Goal: Navigation & Orientation: Understand site structure

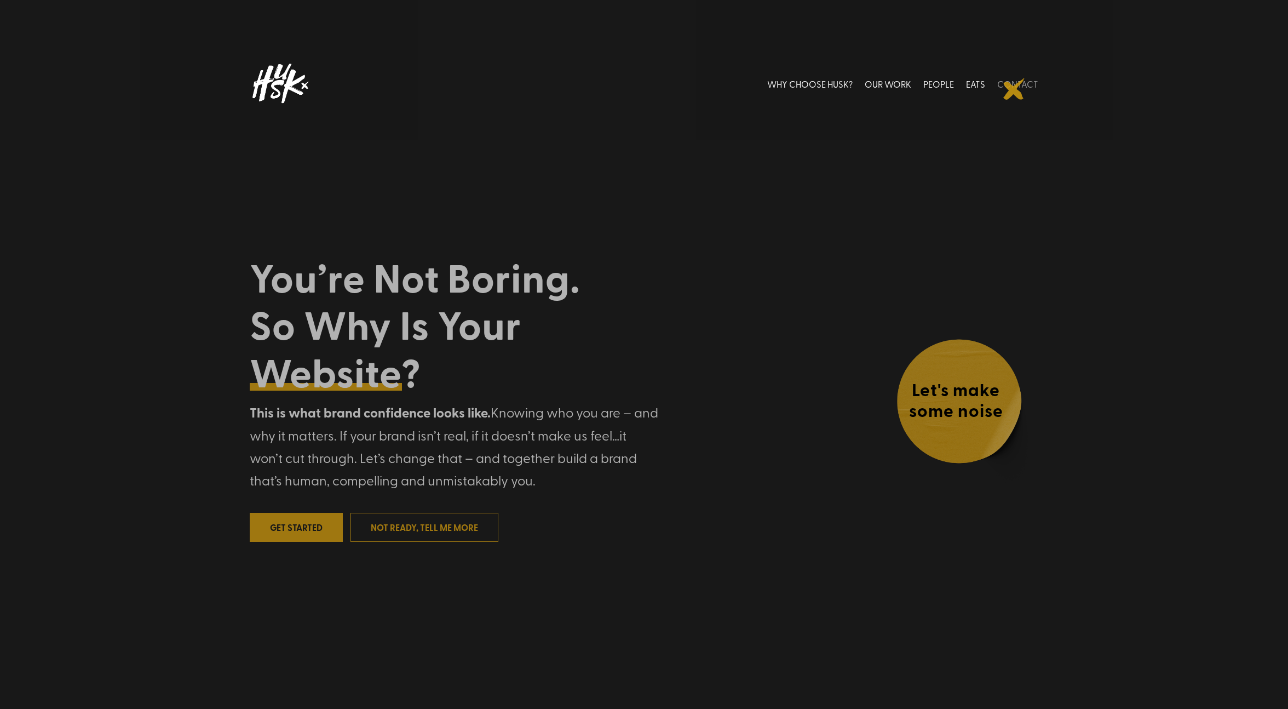
click at [1014, 89] on link "CONTACT" at bounding box center [1017, 83] width 41 height 49
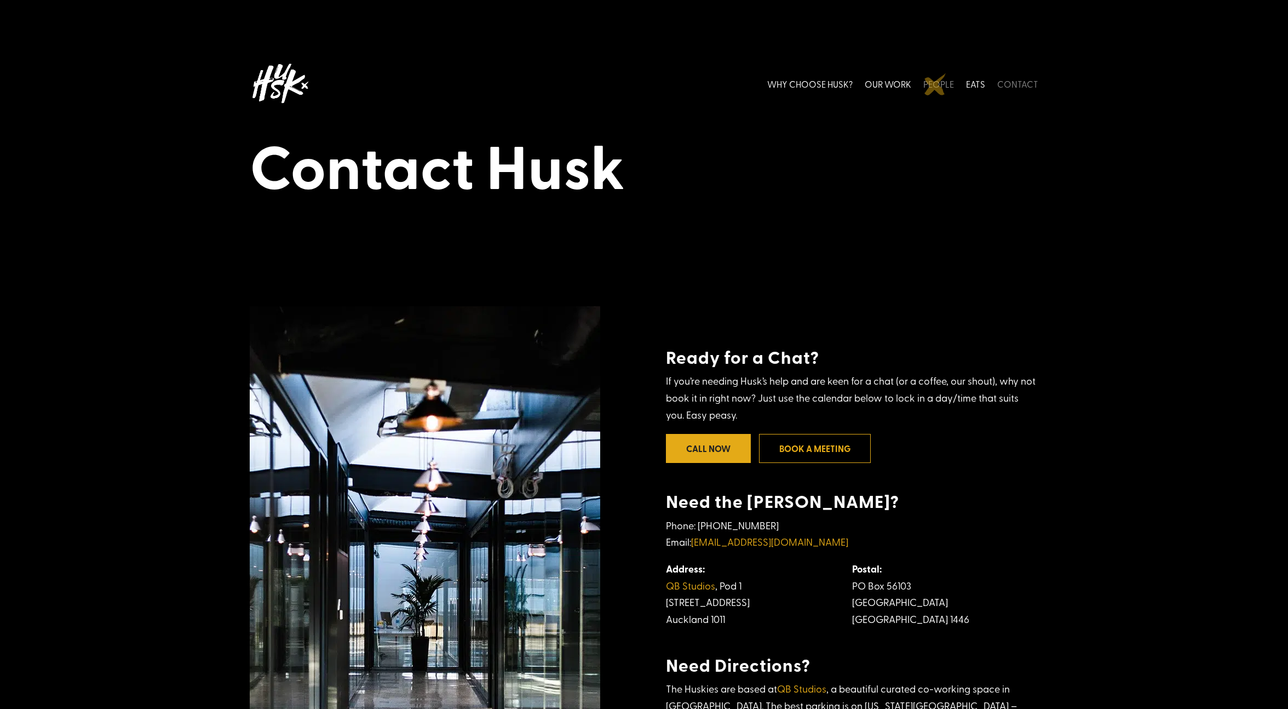
click at [935, 84] on link "PEOPLE" at bounding box center [938, 83] width 31 height 49
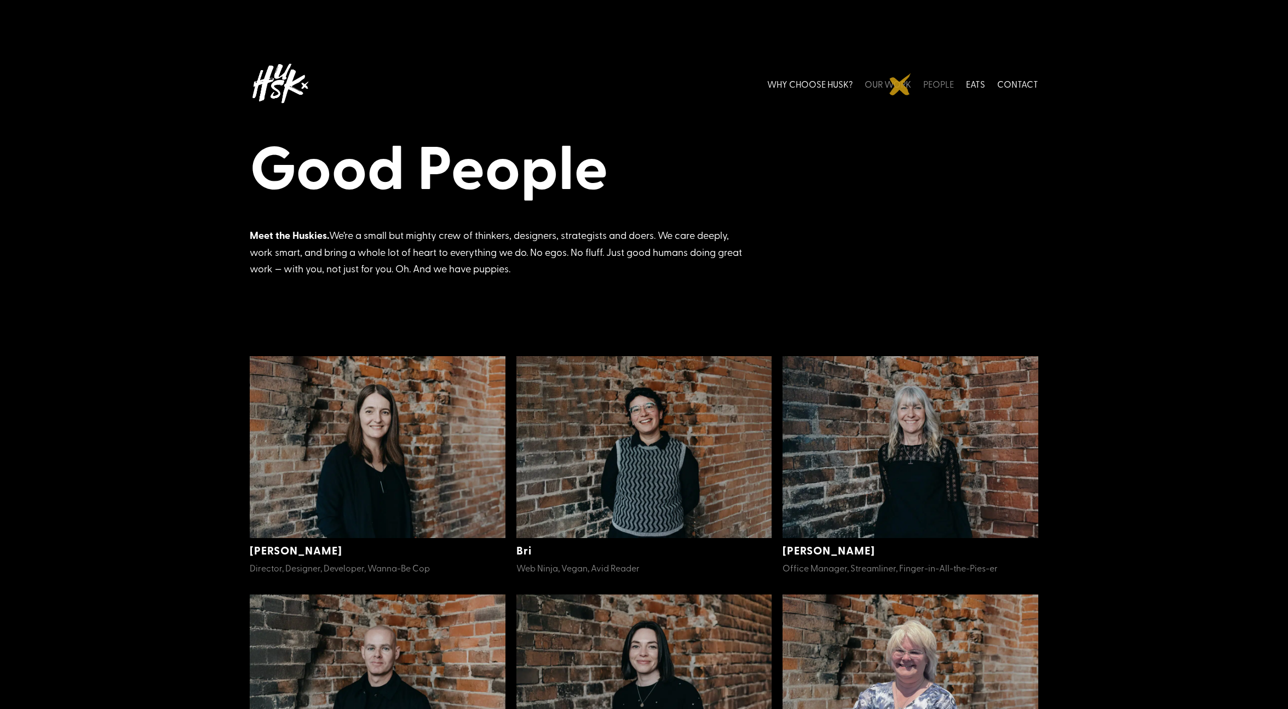
click at [900, 84] on link "OUR WORK" at bounding box center [888, 83] width 47 height 49
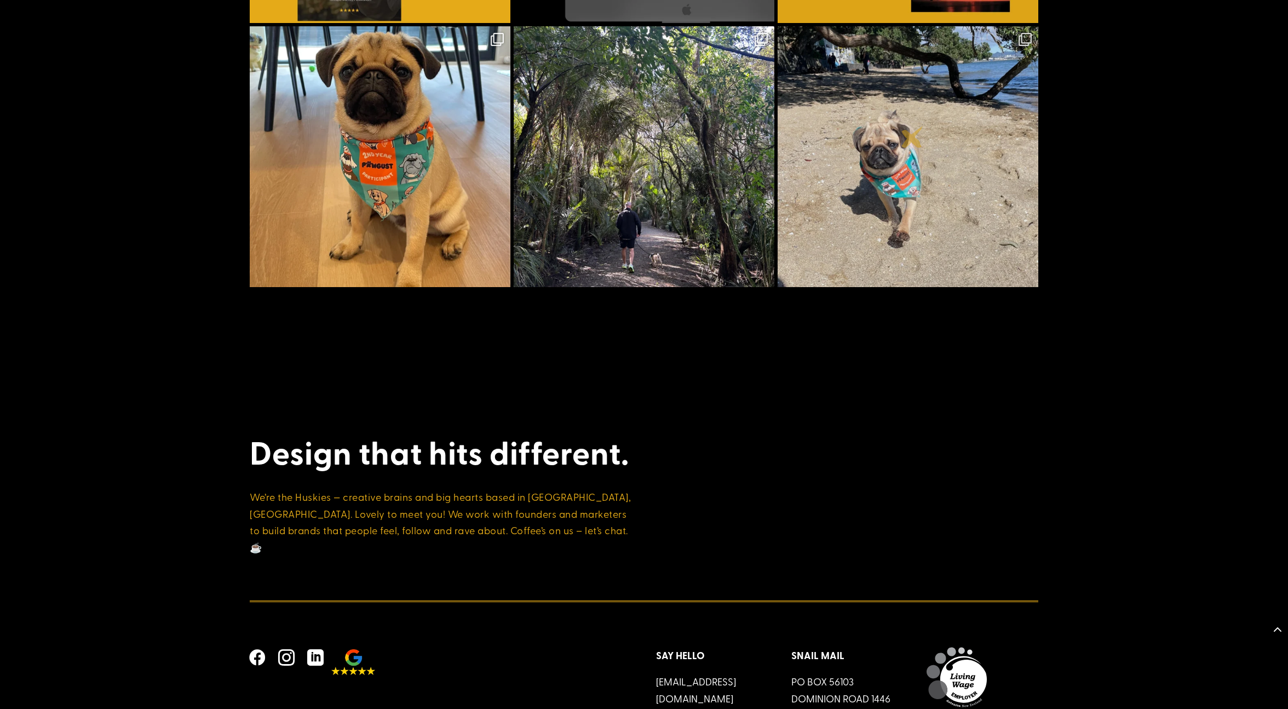
scroll to position [4250, 0]
